Goal: Information Seeking & Learning: Learn about a topic

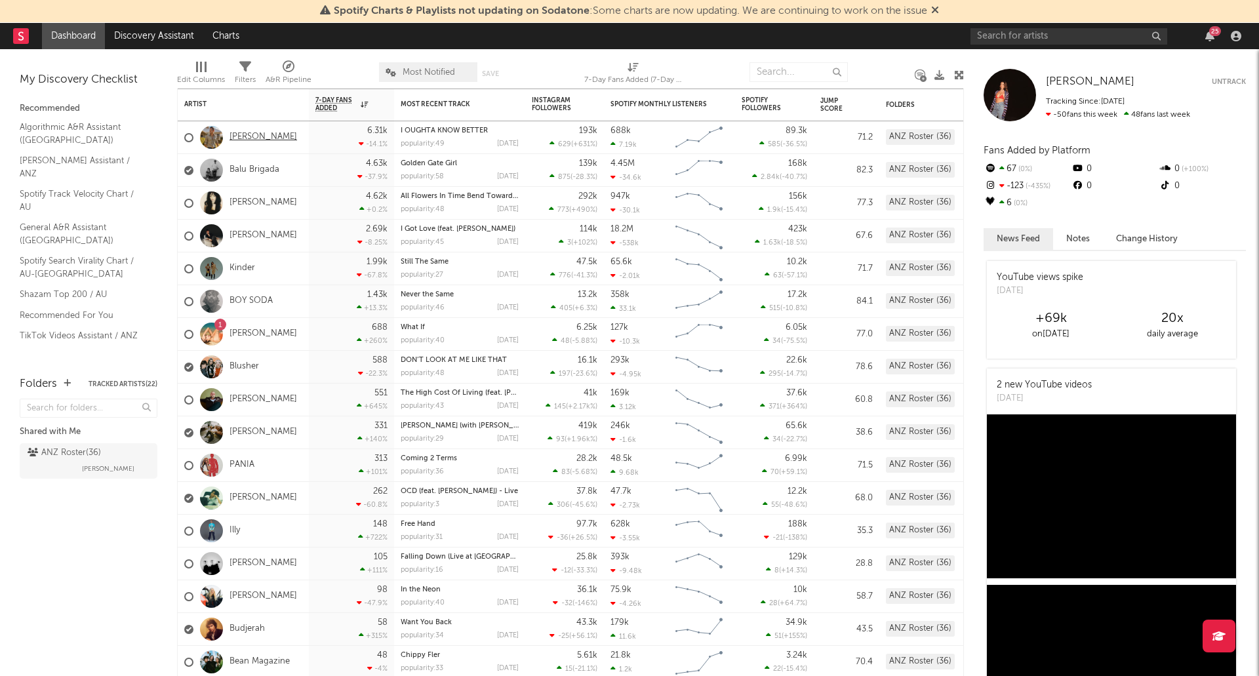
click at [268, 140] on link "[PERSON_NAME]" at bounding box center [264, 137] width 68 height 11
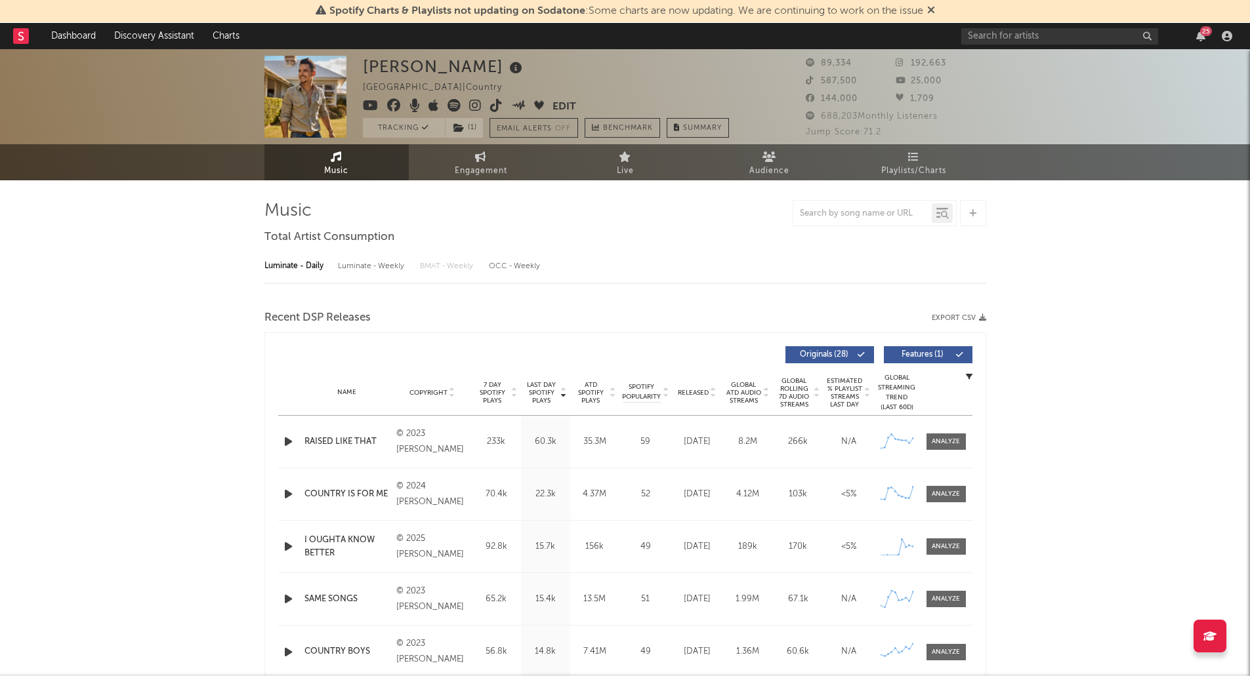
select select "6m"
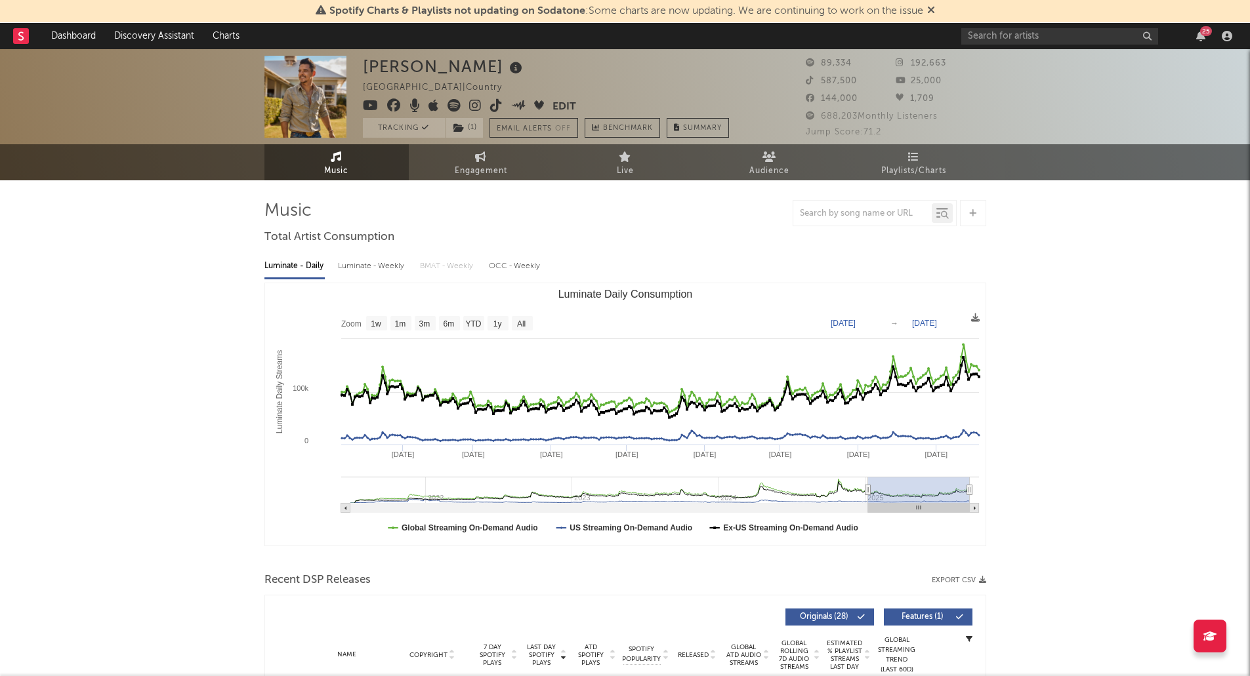
drag, startPoint x: 895, startPoint y: 491, endPoint x: 867, endPoint y: 500, distance: 28.8
click at [867, 500] on g "Luminate Daily Consumption" at bounding box center [660, 495] width 638 height 36
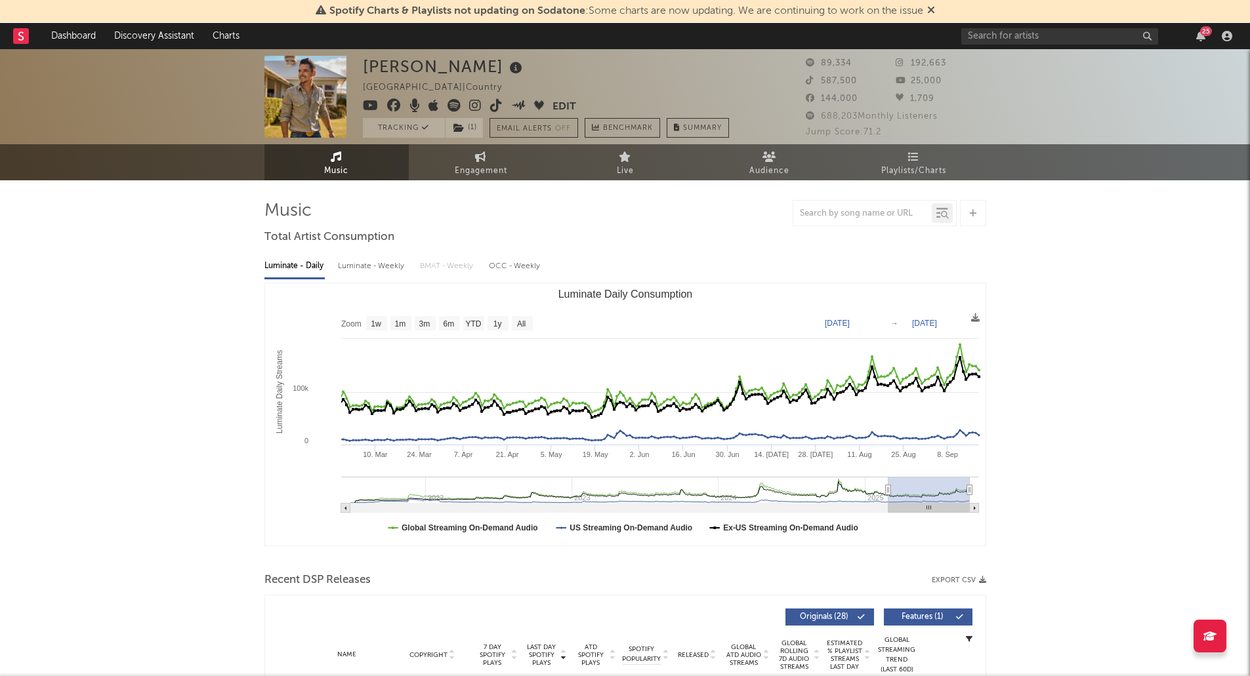
type input "[DATE]"
drag, startPoint x: 867, startPoint y: 490, endPoint x: 889, endPoint y: 489, distance: 22.3
click at [889, 489] on icon "Luminate Daily Consumption" at bounding box center [888, 490] width 5 height 10
